Goal: Find specific page/section: Find specific page/section

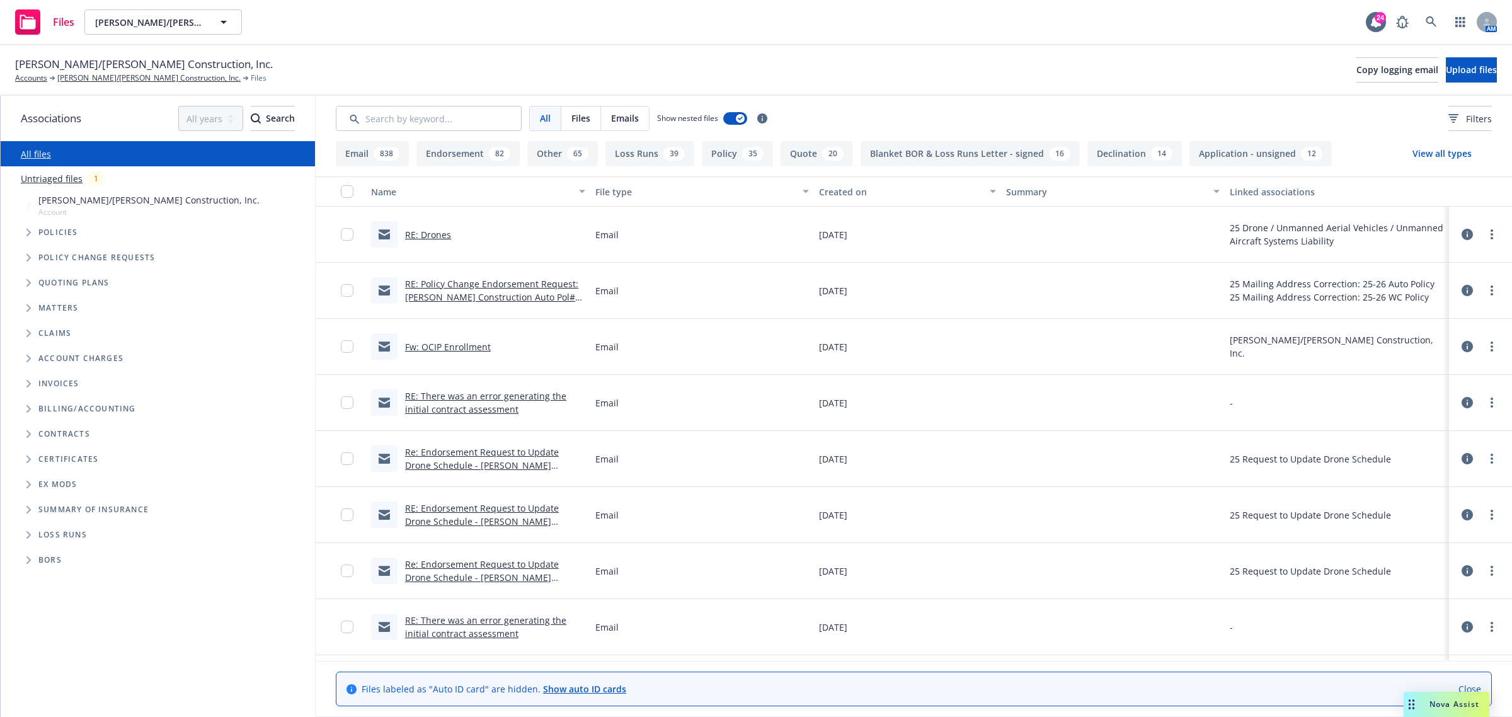
click at [61, 231] on span "Policies" at bounding box center [58, 233] width 40 height 8
drag, startPoint x: 43, startPoint y: 231, endPoint x: 30, endPoint y: 233, distance: 13.5
click at [35, 232] on div "Policies" at bounding box center [164, 232] width 302 height 25
click at [18, 234] on span "Tree Example" at bounding box center [28, 232] width 20 height 20
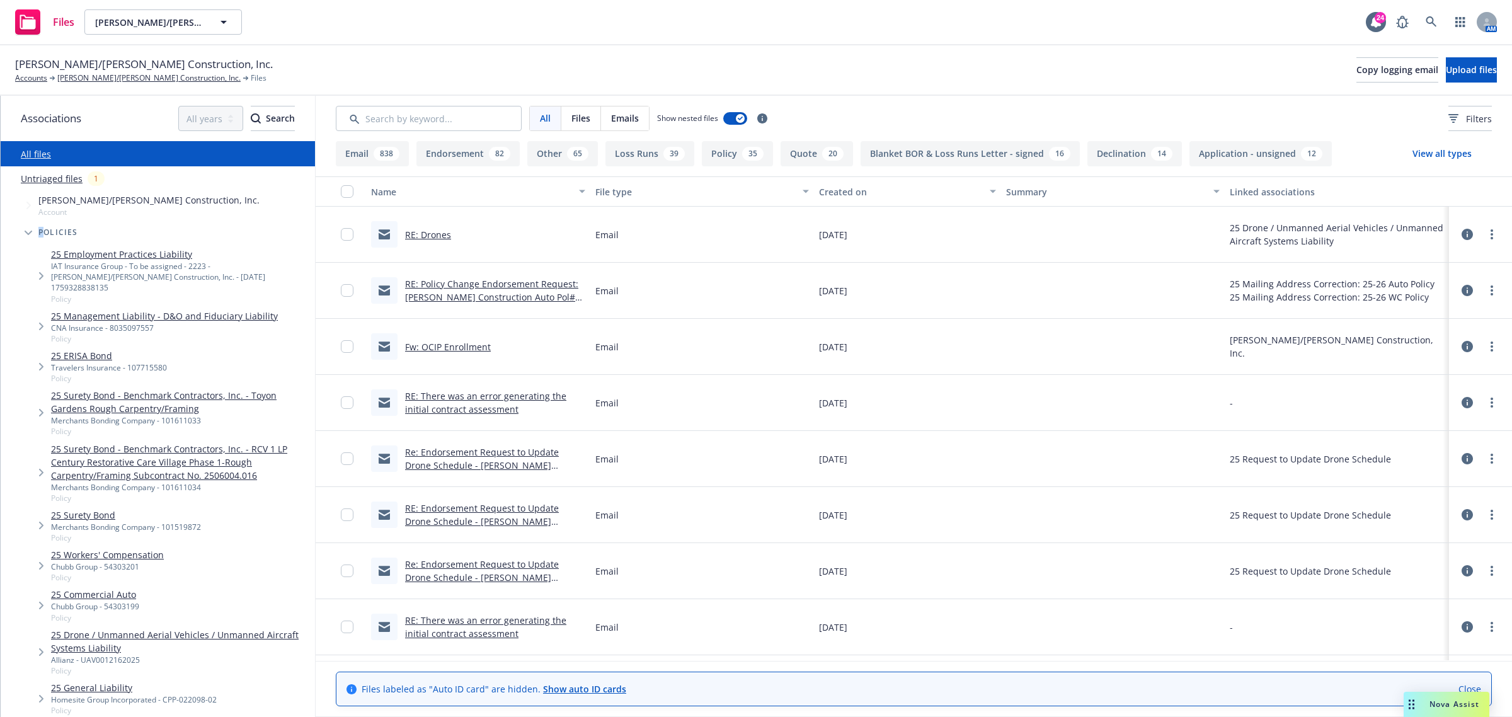
click at [35, 595] on span "Tree Example" at bounding box center [41, 605] width 20 height 20
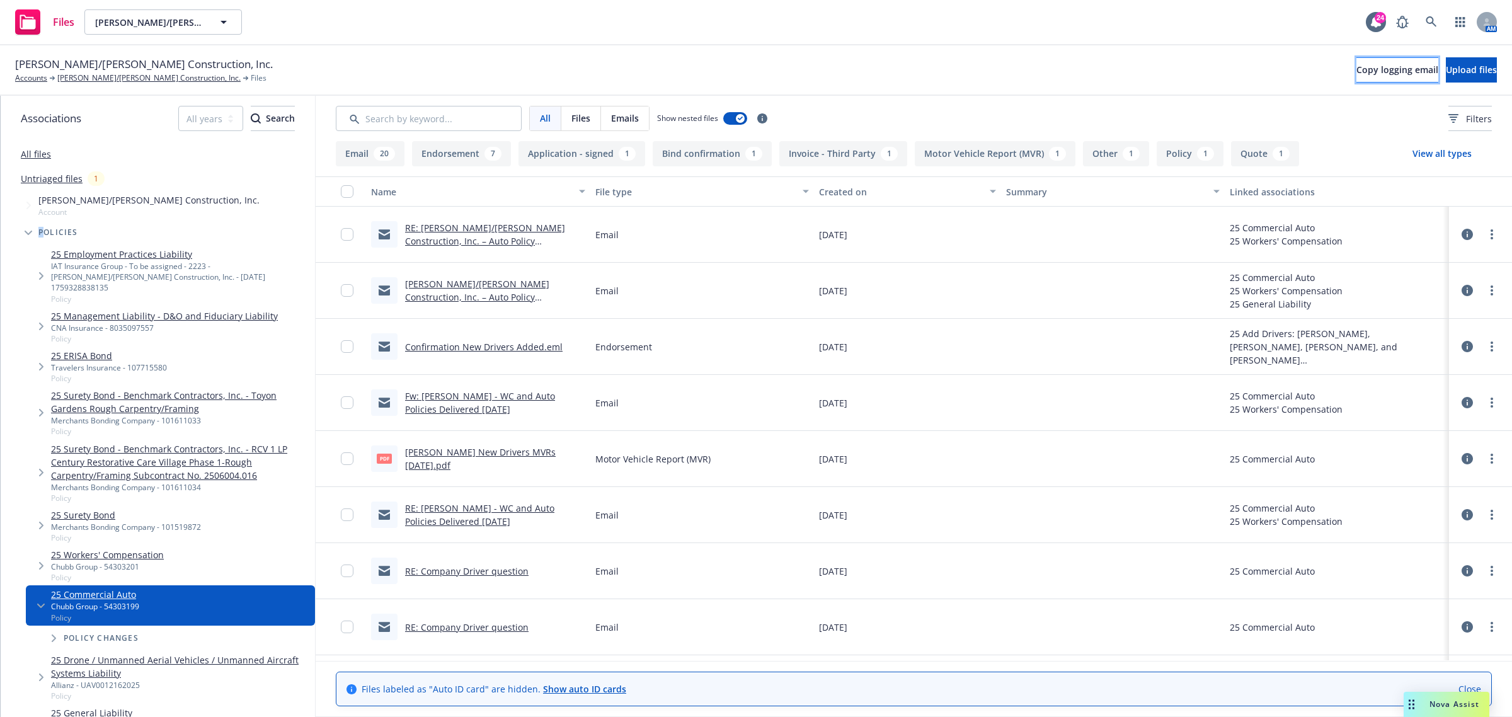
click at [1356, 77] on button "Copy logging email" at bounding box center [1397, 69] width 82 height 25
